Goal: Task Accomplishment & Management: Manage account settings

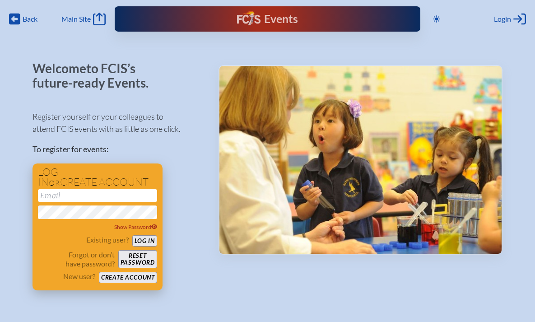
type input "[EMAIL_ADDRESS][DOMAIN_NAME]"
click at [142, 240] on button "Log in" at bounding box center [144, 240] width 25 height 11
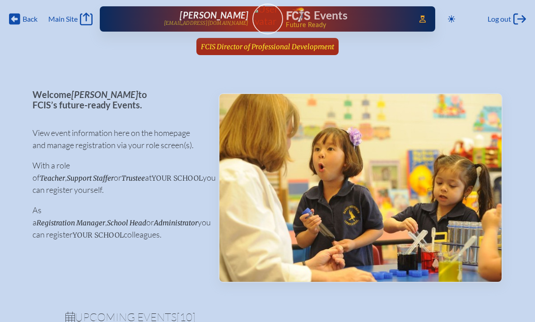
click at [296, 47] on span "FCIS Director of Professional Development" at bounding box center [267, 46] width 133 height 9
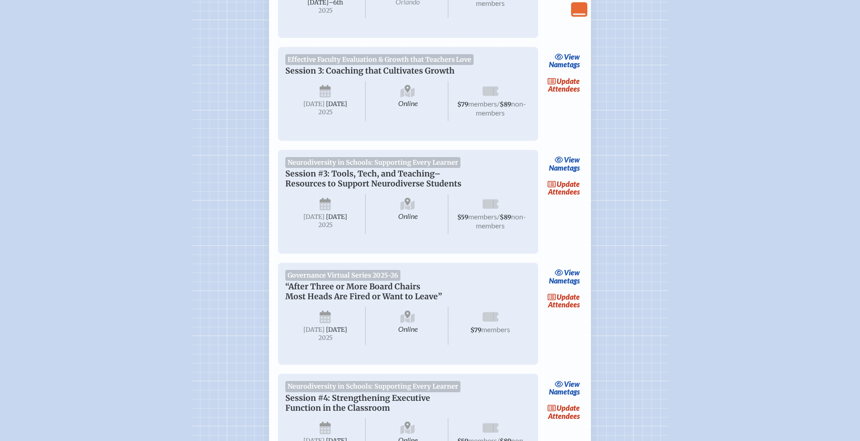
scroll to position [137, 0]
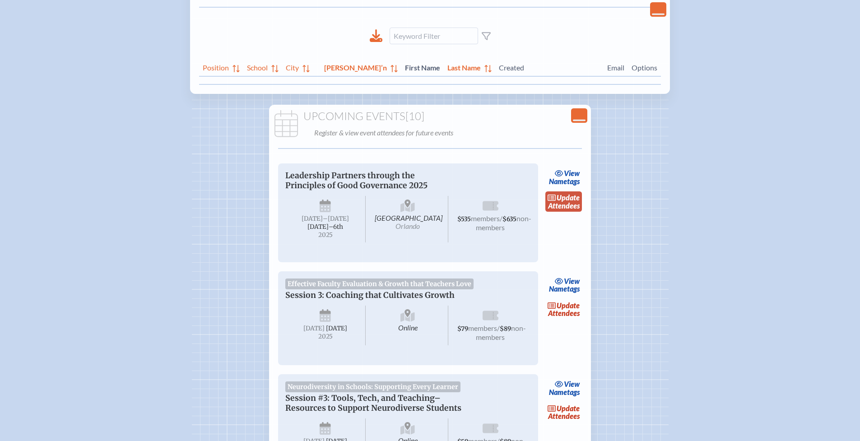
click at [535, 201] on link "update Attendees" at bounding box center [564, 201] width 37 height 21
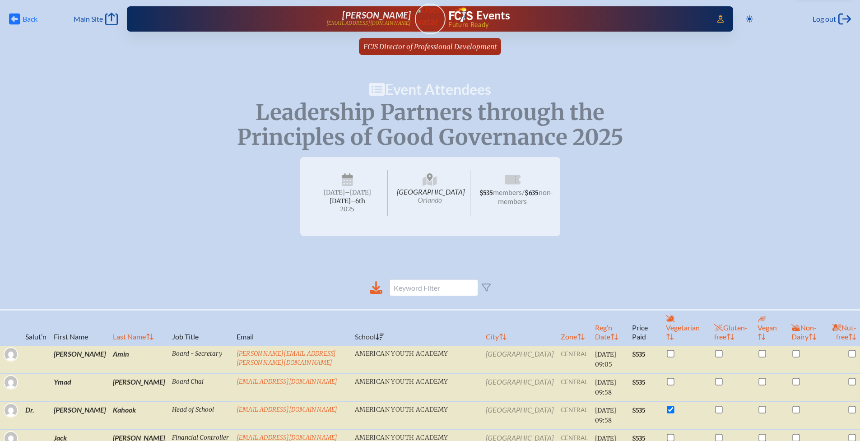
click at [16, 18] on icon "Back" at bounding box center [14, 19] width 11 height 13
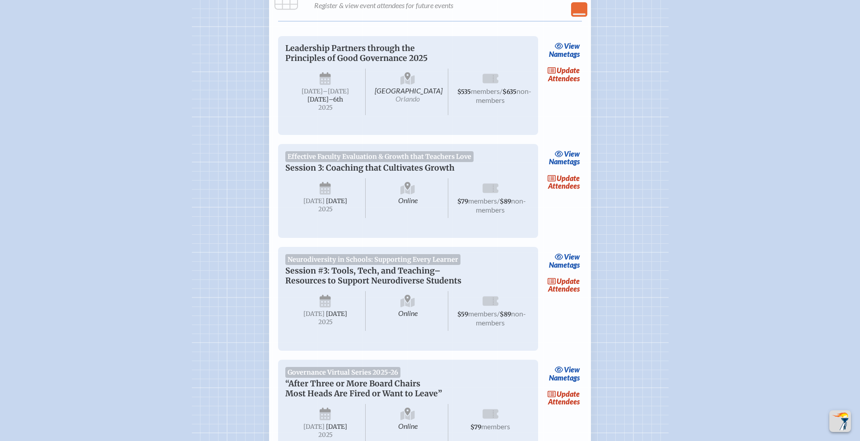
scroll to position [455, 0]
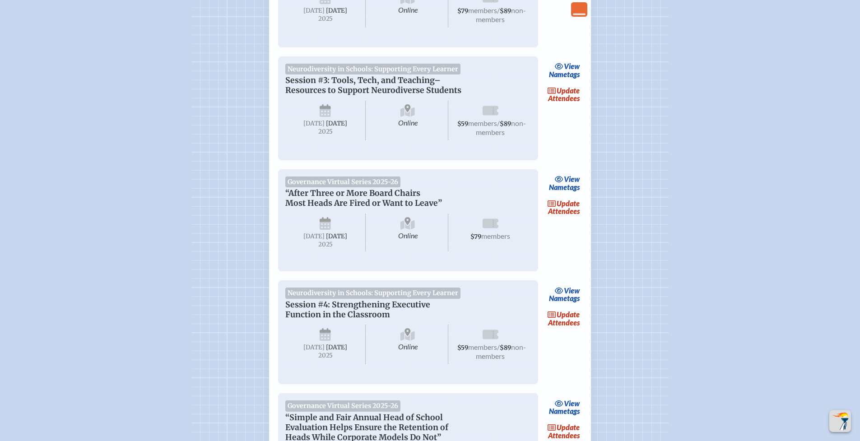
click at [535, 105] on link "update Attendees" at bounding box center [564, 94] width 37 height 21
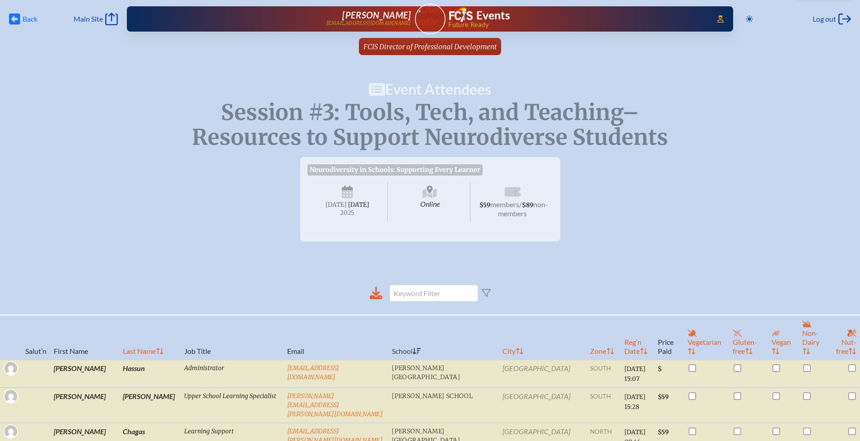
click at [15, 20] on icon "Back" at bounding box center [14, 19] width 11 height 13
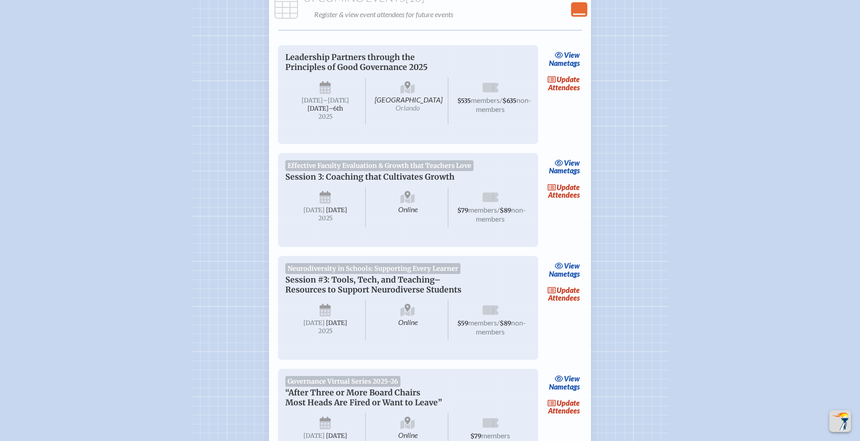
scroll to position [179, 0]
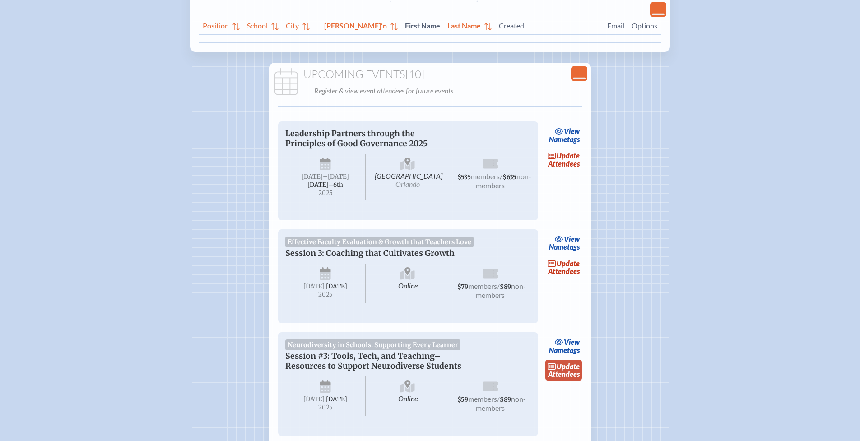
click at [535, 322] on link "update Attendees" at bounding box center [564, 370] width 37 height 21
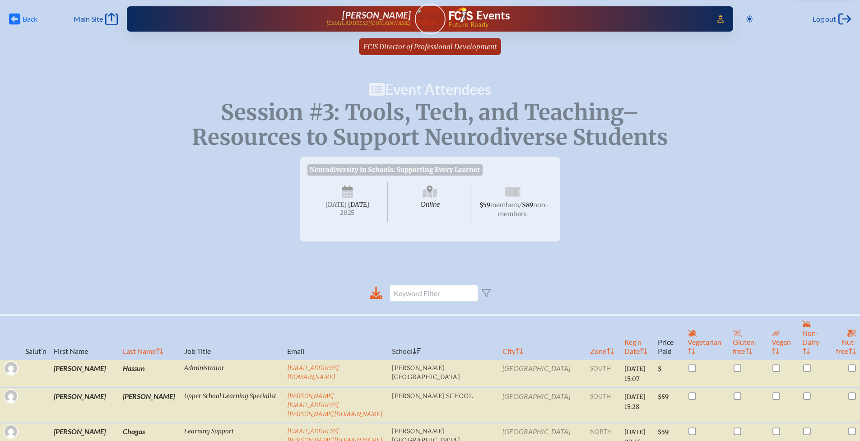
click at [27, 19] on span "Back" at bounding box center [30, 18] width 15 height 9
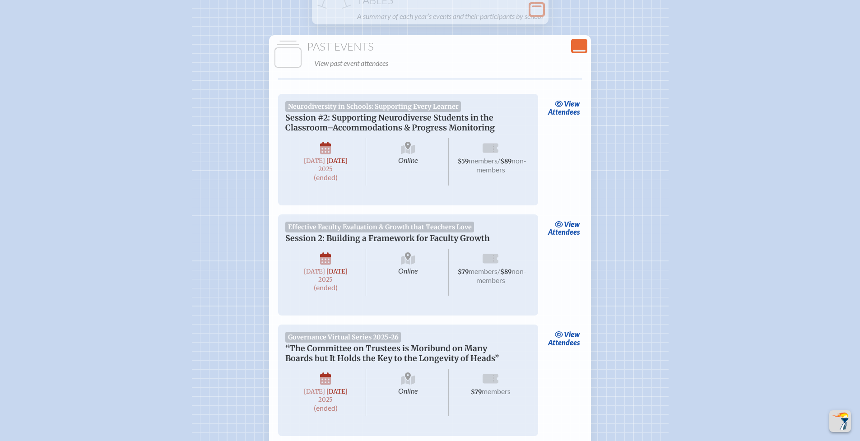
scroll to position [1526, 0]
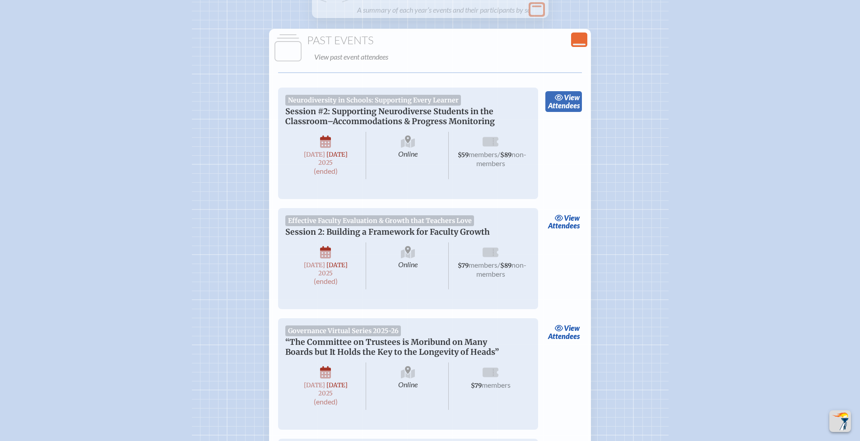
click at [535, 112] on link "view Attendees" at bounding box center [564, 101] width 37 height 21
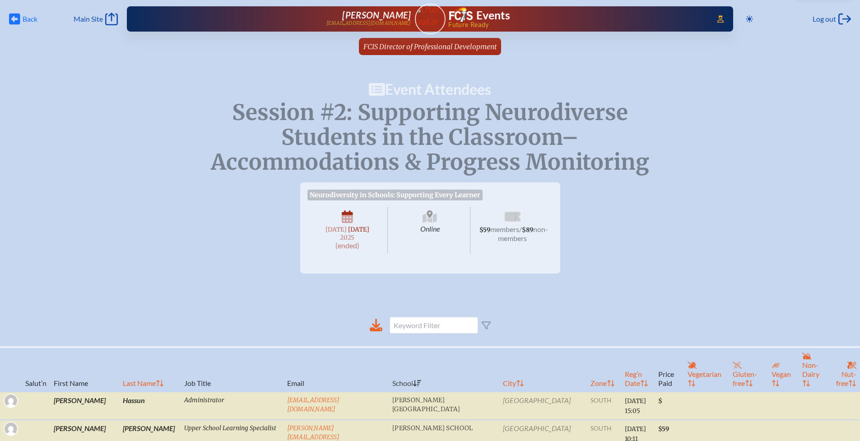
click at [22, 18] on span "Back Back" at bounding box center [23, 19] width 28 height 13
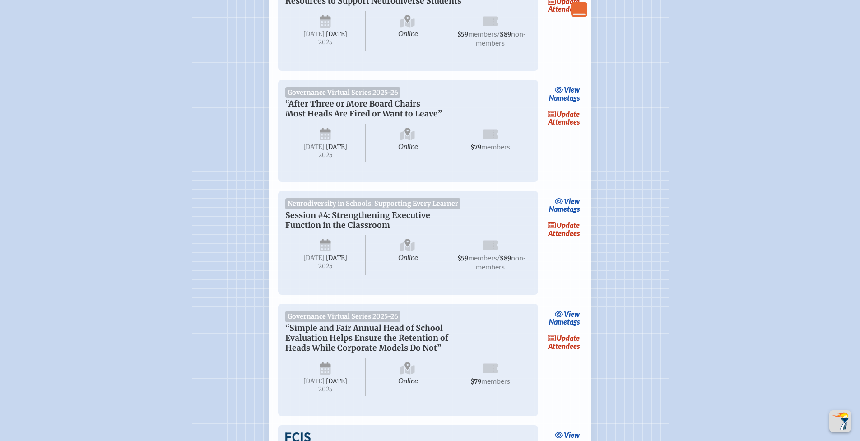
scroll to position [542, 0]
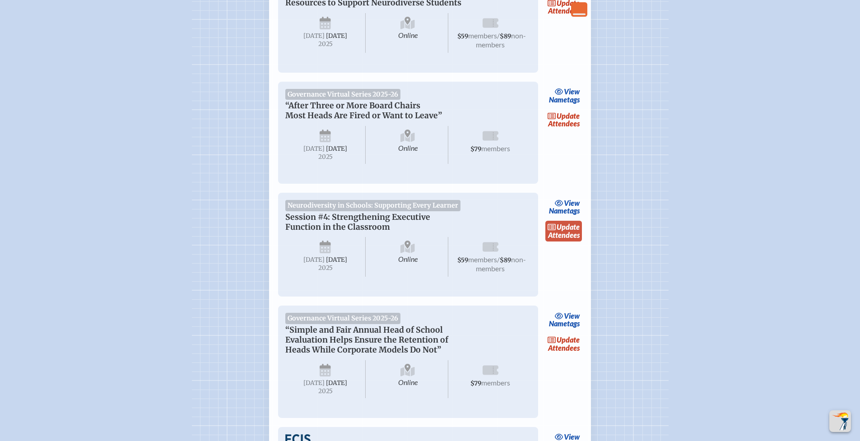
click at [535, 231] on span "update" at bounding box center [568, 227] width 23 height 9
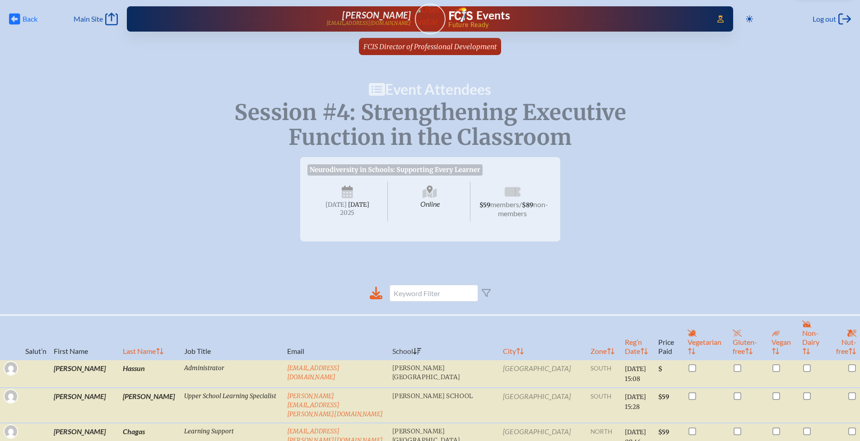
click at [20, 14] on span "Back Back" at bounding box center [23, 19] width 28 height 13
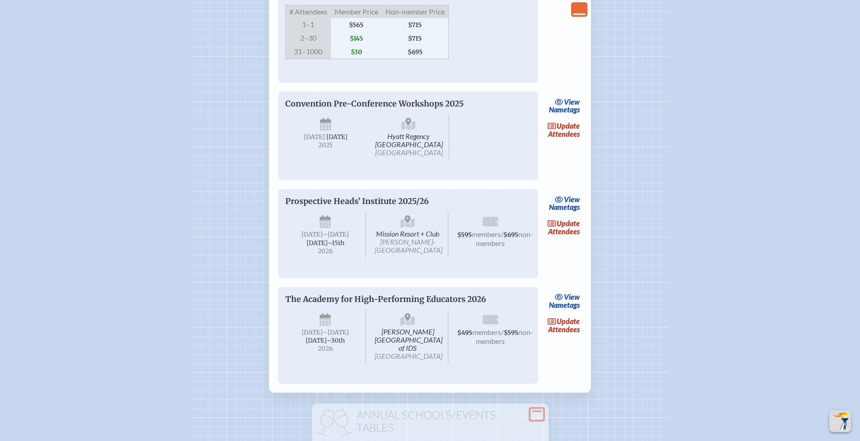
scroll to position [1110, 0]
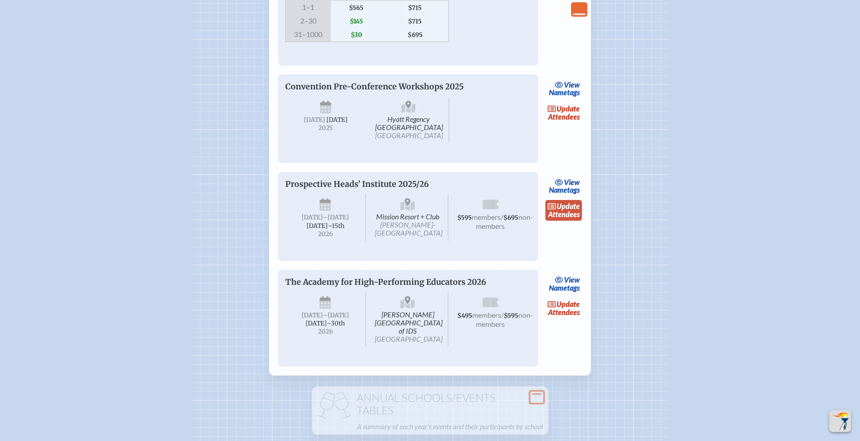
click at [535, 221] on link "update Attendees" at bounding box center [564, 210] width 37 height 21
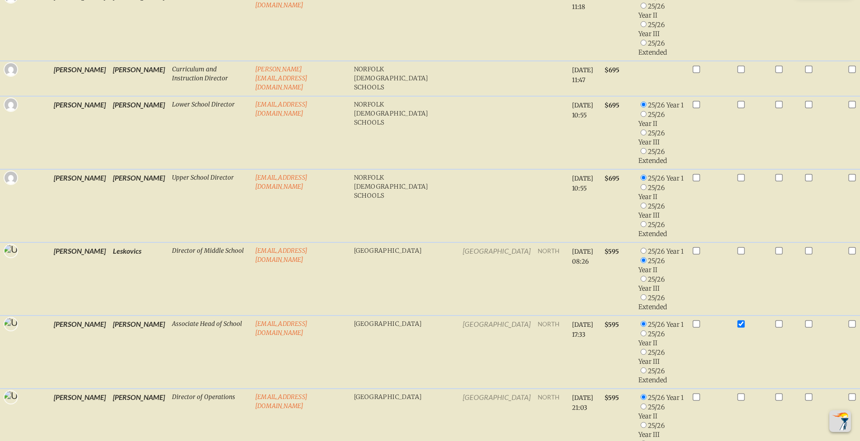
scroll to position [1291, 0]
radio input "true"
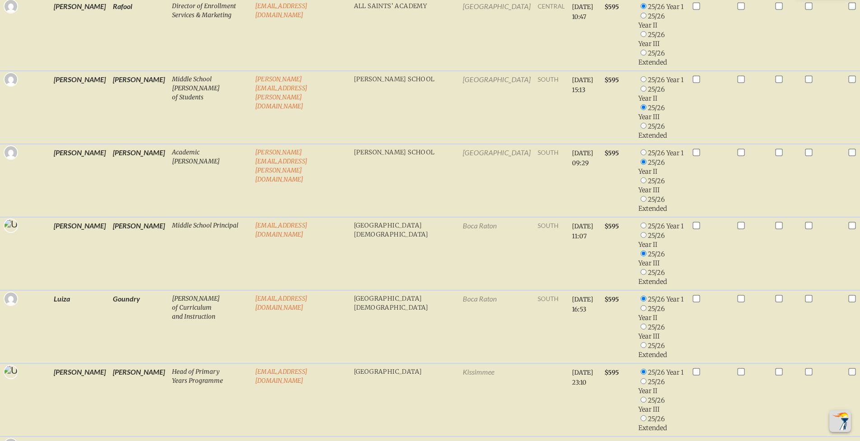
scroll to position [400, 0]
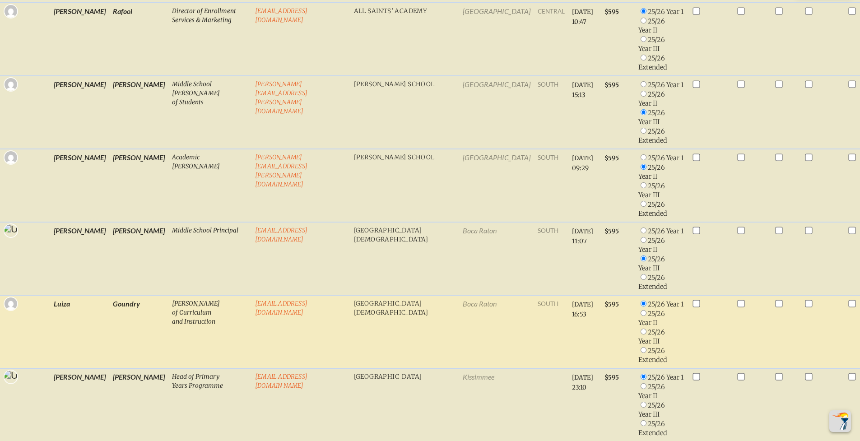
click at [535, 310] on input "radio" at bounding box center [644, 313] width 6 height 6
radio input "true"
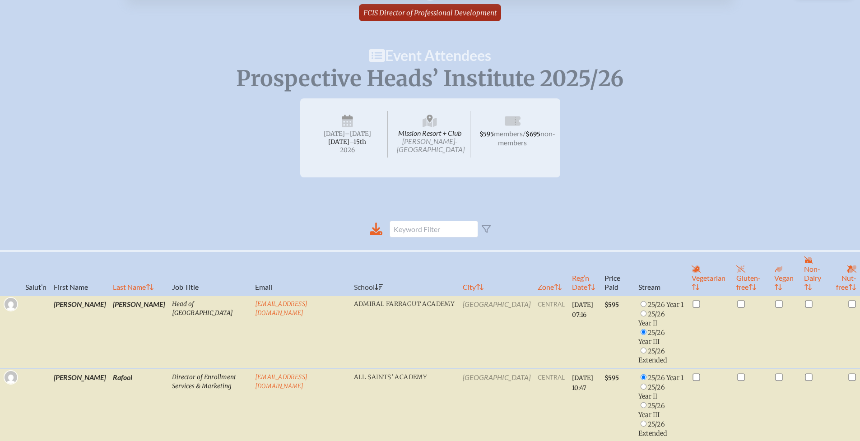
scroll to position [0, 0]
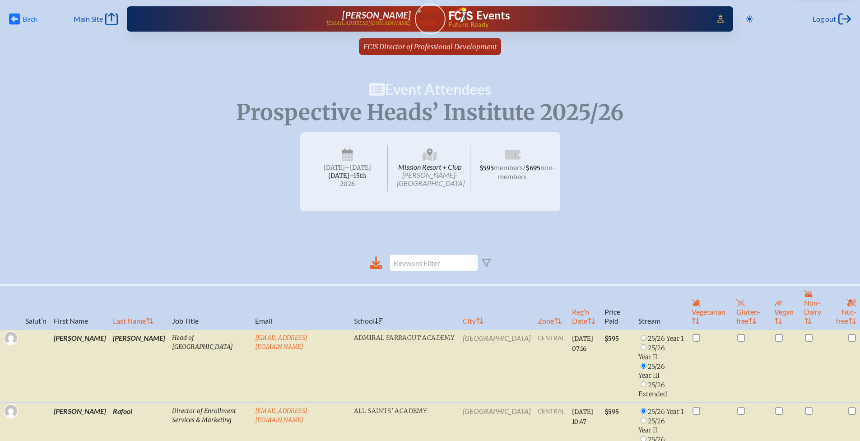
click at [18, 19] on icon at bounding box center [14, 19] width 11 height 11
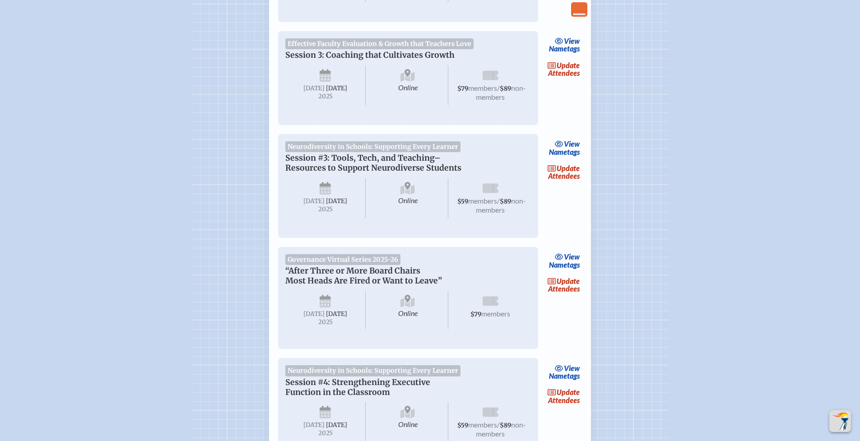
scroll to position [379, 0]
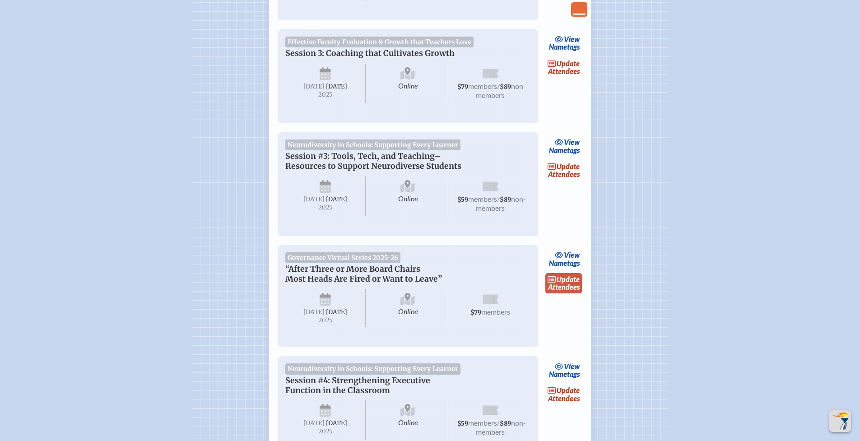
click at [535, 294] on link "update Attendees" at bounding box center [564, 283] width 37 height 21
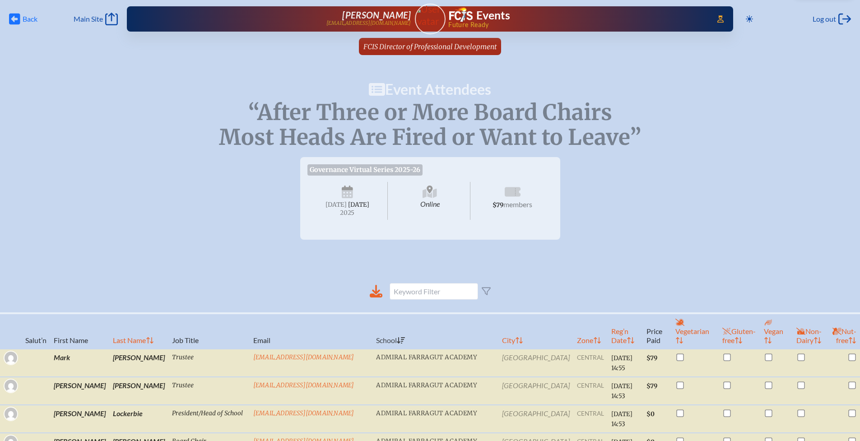
click at [18, 18] on icon at bounding box center [14, 19] width 11 height 11
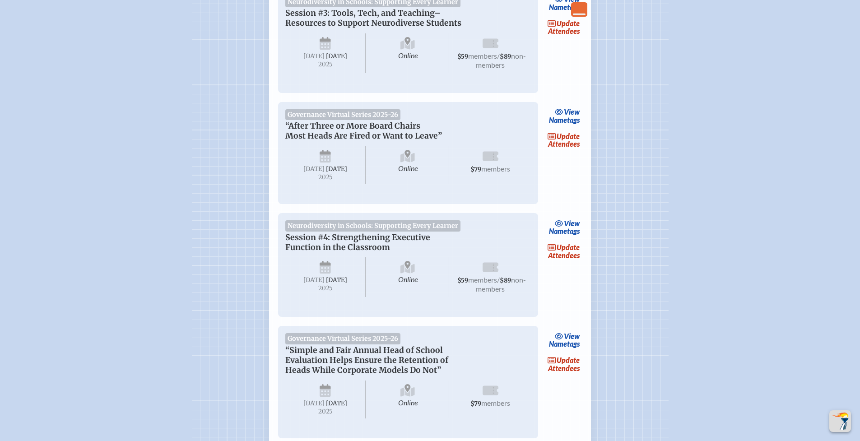
scroll to position [522, 0]
click at [535, 261] on link "update Attendees" at bounding box center [564, 251] width 37 height 21
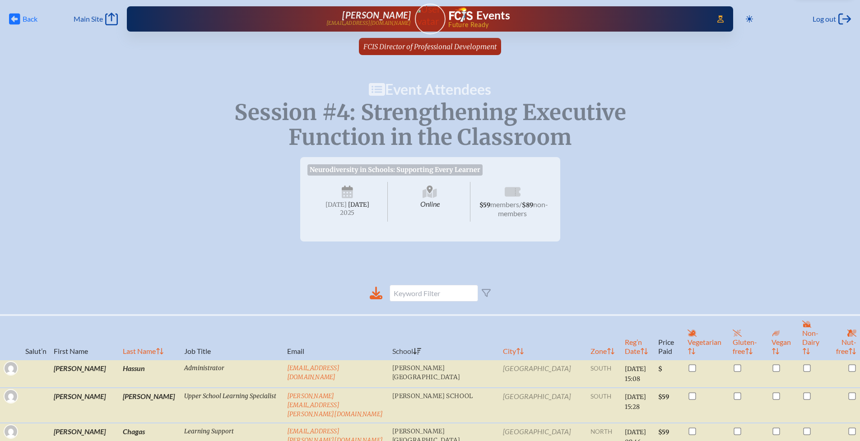
click at [17, 16] on icon at bounding box center [14, 19] width 11 height 11
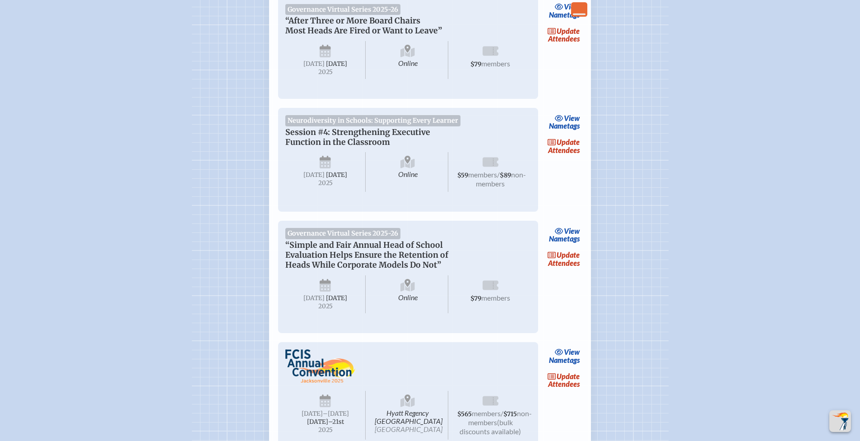
scroll to position [652, 0]
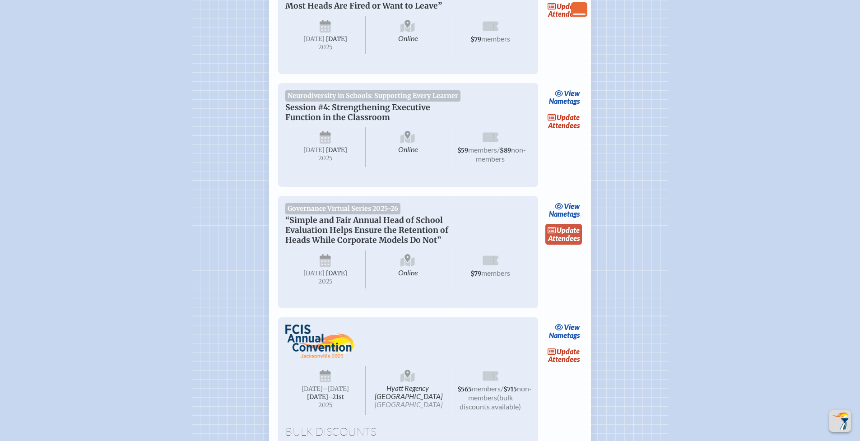
click at [535, 245] on link "update Attendees" at bounding box center [564, 234] width 37 height 21
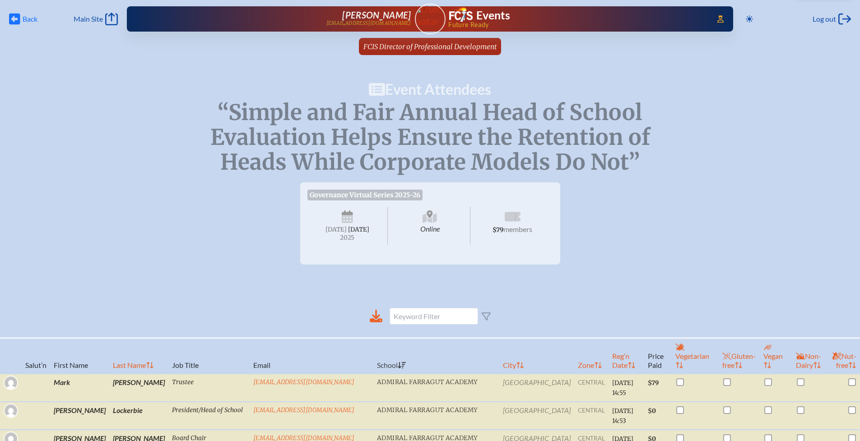
click at [28, 20] on span "Back" at bounding box center [30, 18] width 15 height 9
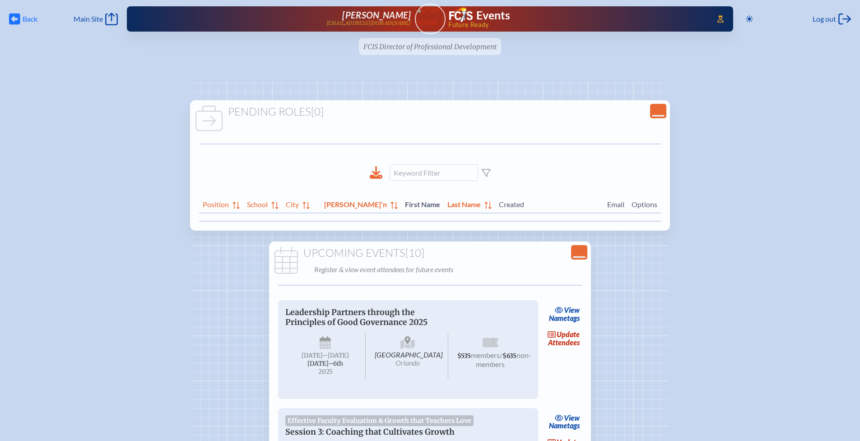
click at [23, 19] on span "Back" at bounding box center [30, 18] width 15 height 9
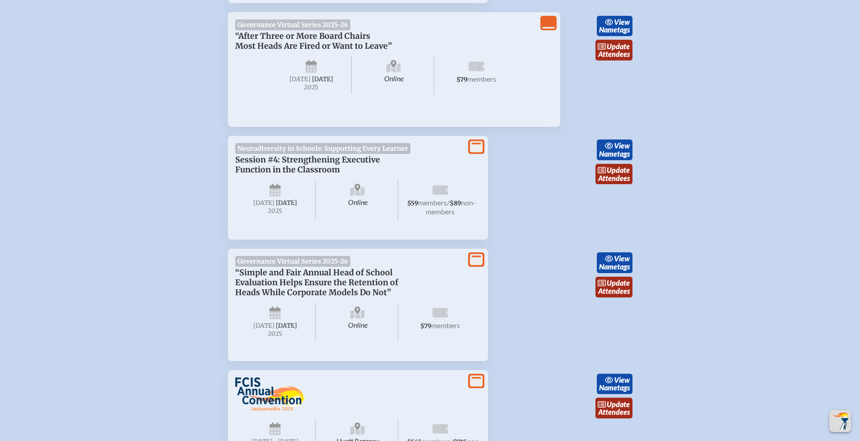
scroll to position [843, 0]
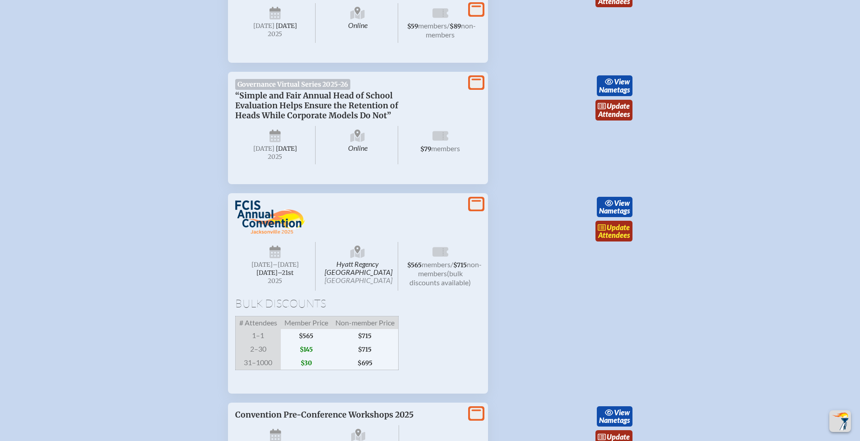
click at [535, 242] on link "update Attendees" at bounding box center [614, 231] width 37 height 21
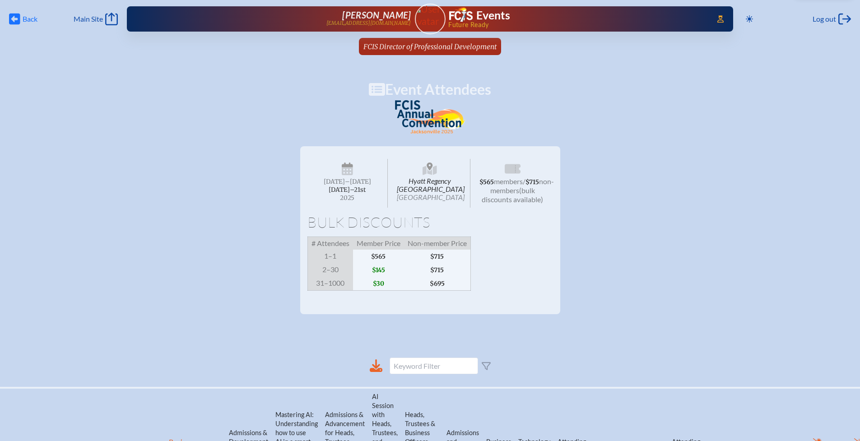
click at [25, 19] on span "Back" at bounding box center [30, 18] width 15 height 9
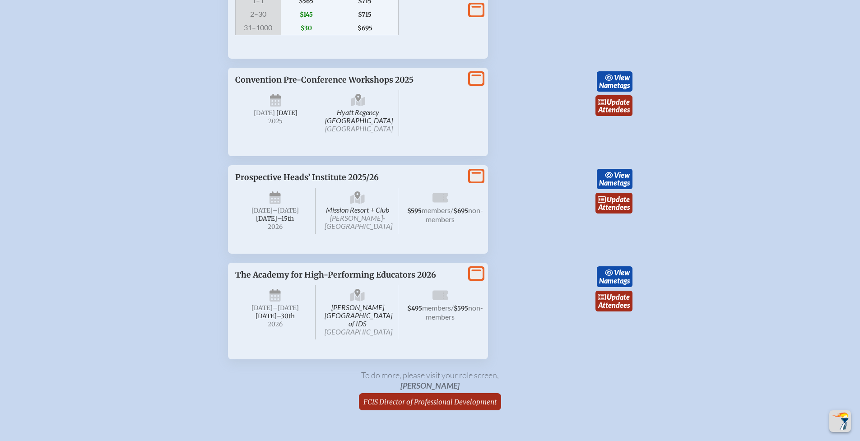
scroll to position [1244, 0]
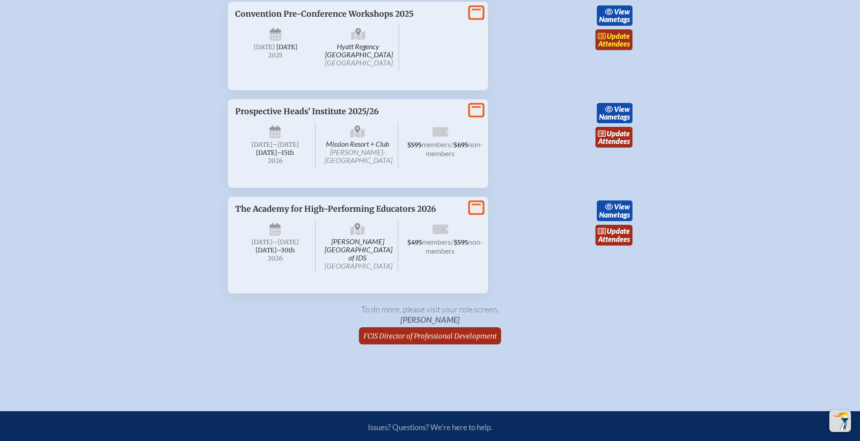
click at [535, 50] on link "update Attendees" at bounding box center [614, 39] width 37 height 21
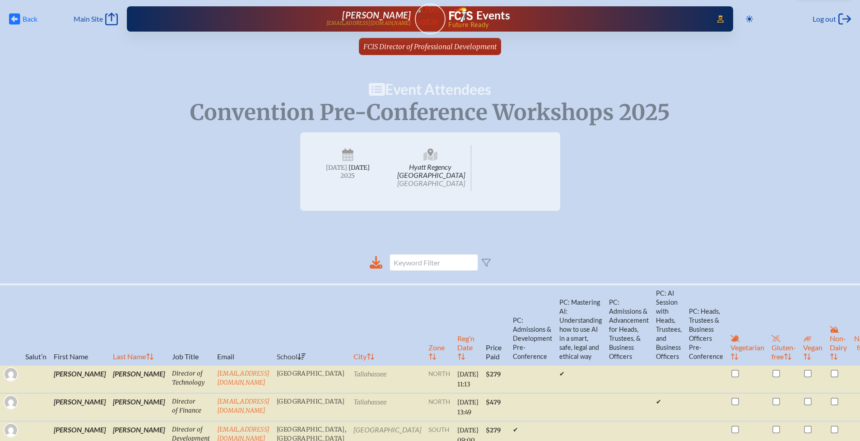
click at [17, 19] on icon "Back" at bounding box center [14, 19] width 11 height 13
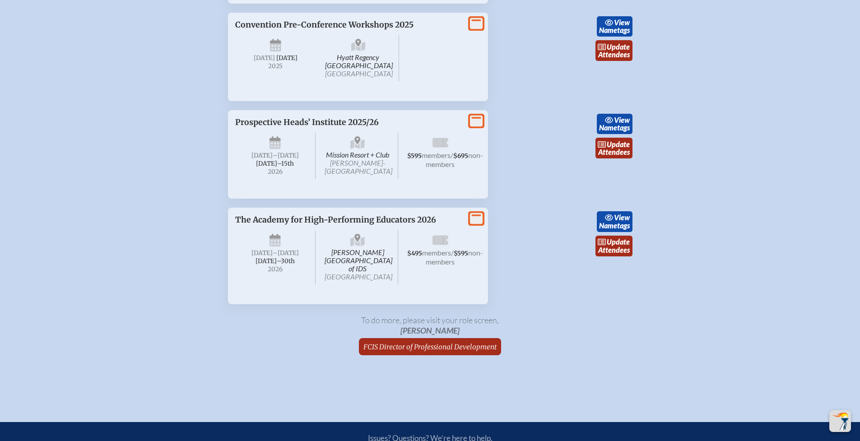
scroll to position [1228, 0]
